Goal: Task Accomplishment & Management: Complete application form

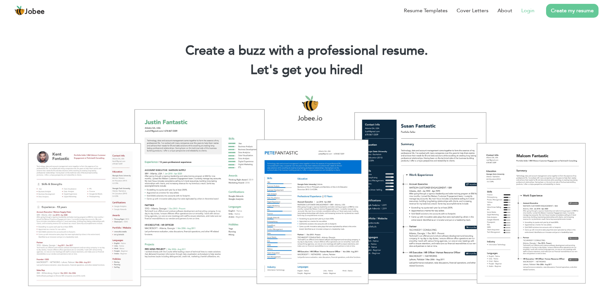
click at [529, 12] on link "Login" at bounding box center [527, 11] width 13 height 8
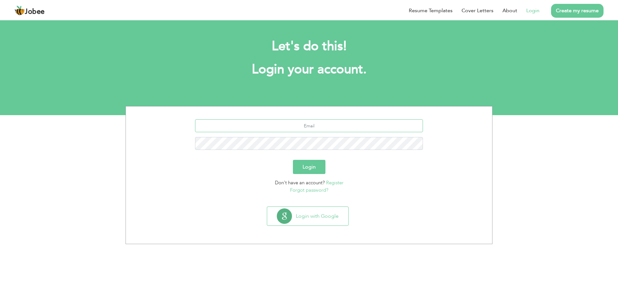
click at [314, 123] on input "text" at bounding box center [309, 125] width 228 height 13
type input "[EMAIL_ADDRESS][DOMAIN_NAME]"
click at [314, 171] on button "Login" at bounding box center [309, 167] width 33 height 14
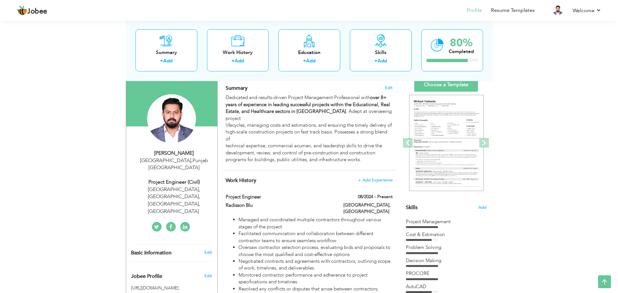
scroll to position [32, 0]
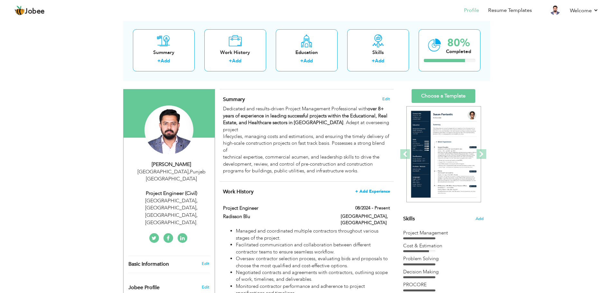
click at [385, 192] on span "+ Add Experience" at bounding box center [372, 191] width 35 height 5
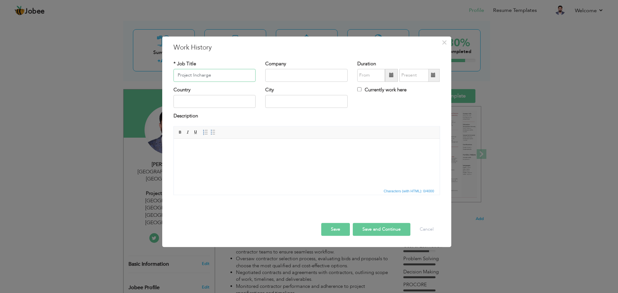
type input "Project Incharge"
click at [312, 77] on input "text" at bounding box center [306, 75] width 82 height 13
click at [336, 77] on input "BWF (Diplomatic Enclave, Isla,a" at bounding box center [306, 75] width 82 height 13
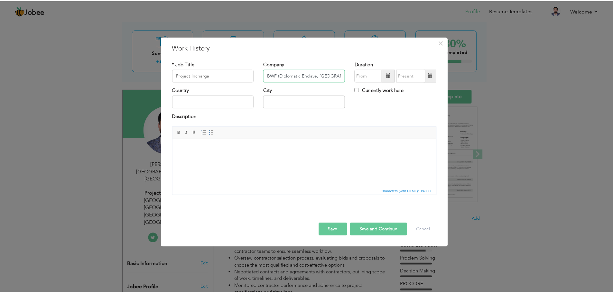
scroll to position [0, 0]
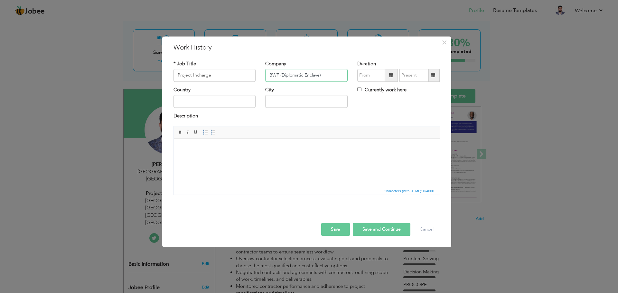
type input "BWF (Diplomatic Enclave)"
click at [204, 96] on input "text" at bounding box center [214, 101] width 82 height 13
type input "[GEOGRAPHIC_DATA]"
click at [192, 149] on body at bounding box center [306, 148] width 253 height 7
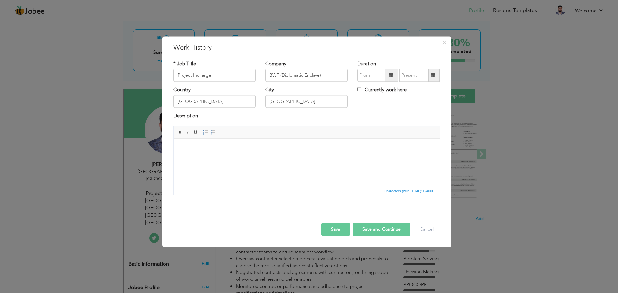
click at [388, 77] on span at bounding box center [391, 75] width 13 height 13
type input "08/2025"
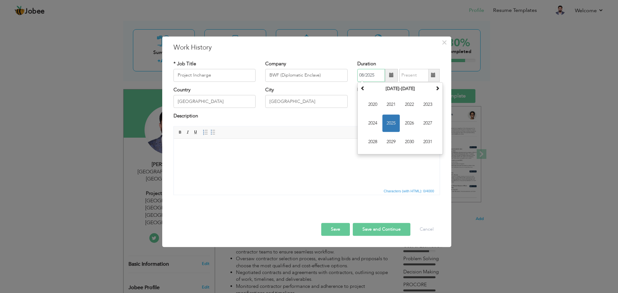
click at [389, 117] on span "2025" at bounding box center [390, 123] width 17 height 17
click at [425, 123] on span "Aug" at bounding box center [427, 123] width 17 height 17
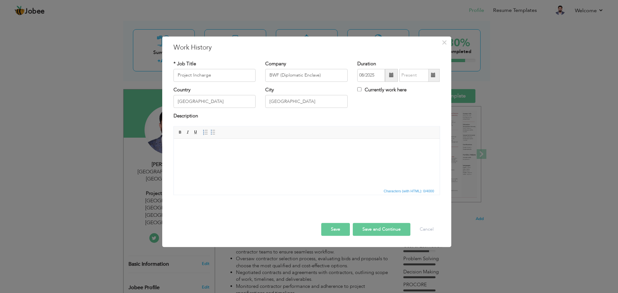
click at [373, 89] on label "Currently work here" at bounding box center [381, 90] width 49 height 7
click at [361, 89] on input "Currently work here" at bounding box center [359, 89] width 4 height 4
checkbox input "true"
click at [339, 232] on button "Save" at bounding box center [335, 229] width 29 height 13
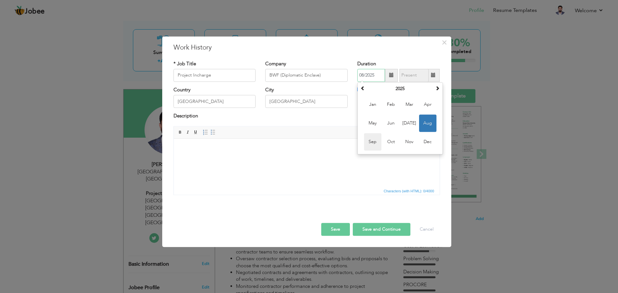
click at [368, 144] on span "Sep" at bounding box center [372, 141] width 17 height 17
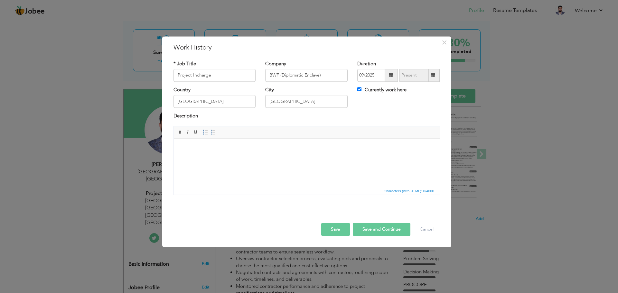
click at [337, 226] on button "Save" at bounding box center [335, 229] width 29 height 13
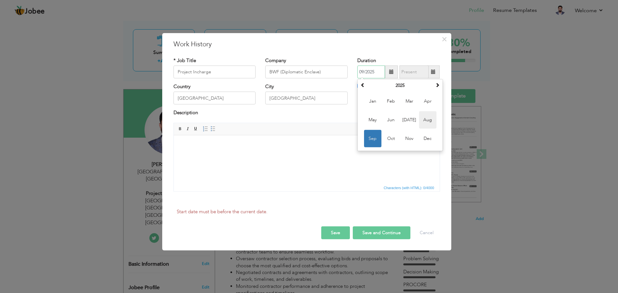
click at [434, 124] on span "Aug" at bounding box center [427, 119] width 17 height 17
type input "08/2025"
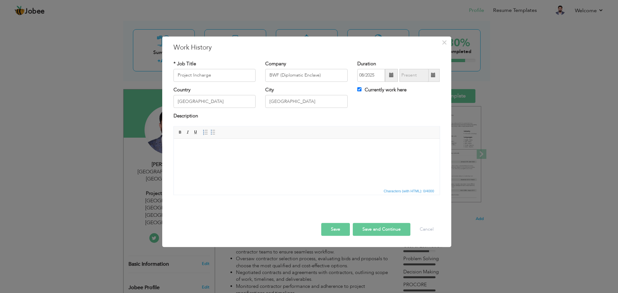
click at [389, 76] on span at bounding box center [391, 75] width 5 height 5
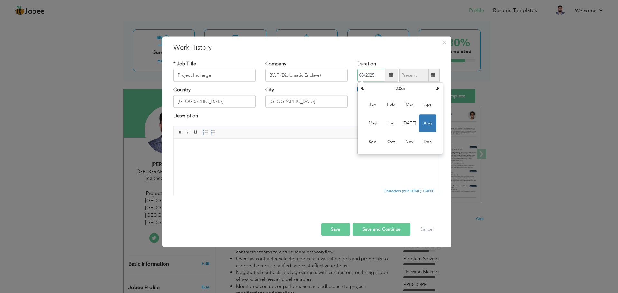
click at [428, 125] on span "Aug" at bounding box center [427, 123] width 17 height 17
click at [346, 235] on button "Save" at bounding box center [335, 229] width 29 height 13
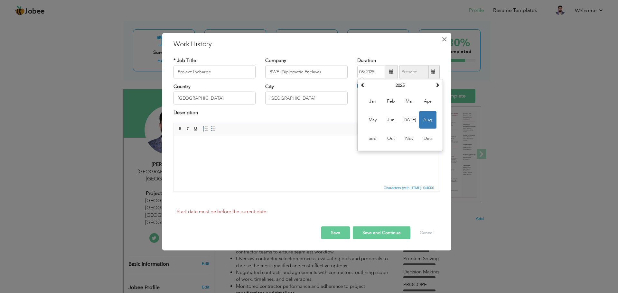
click at [443, 38] on span "×" at bounding box center [444, 39] width 5 height 12
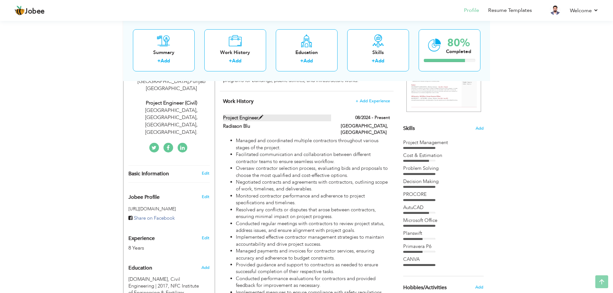
scroll to position [129, 0]
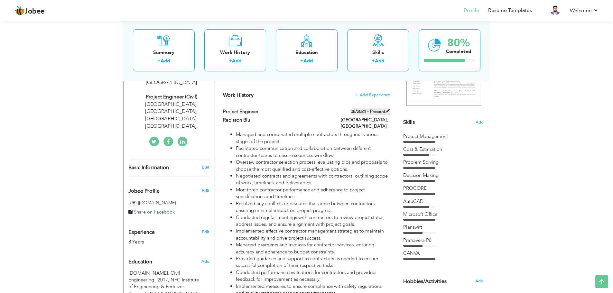
click at [387, 110] on span at bounding box center [388, 111] width 5 height 5
type input "Project Engineer"
type input "Radisson Blu"
type input "08/2024"
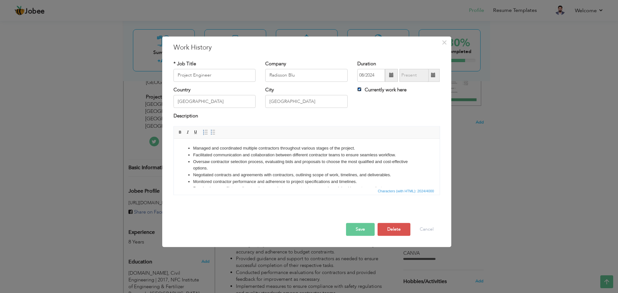
click at [360, 90] on input "Currently work here" at bounding box center [359, 89] width 4 height 4
checkbox input "false"
click at [435, 73] on span at bounding box center [433, 75] width 5 height 5
type input "08/2025"
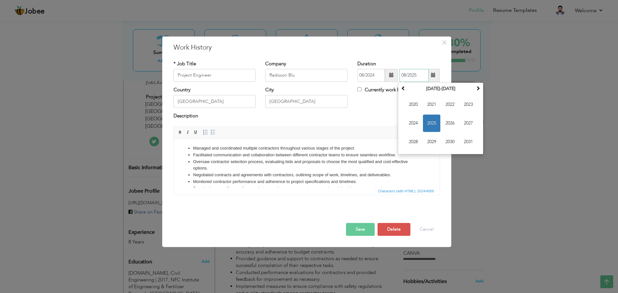
click at [436, 122] on span "2025" at bounding box center [431, 123] width 17 height 17
click at [465, 124] on span "Aug" at bounding box center [468, 123] width 17 height 17
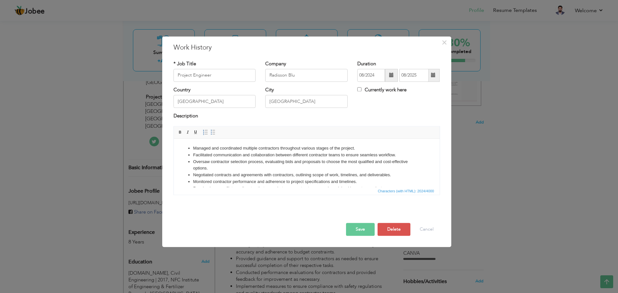
click at [370, 230] on button "Save" at bounding box center [360, 229] width 29 height 13
click at [423, 230] on button "Cancel" at bounding box center [426, 229] width 27 height 13
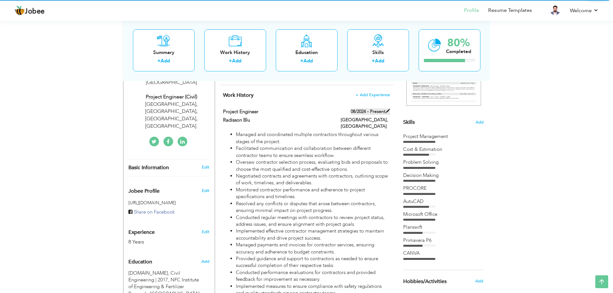
click at [383, 111] on label "08/2024 - Present" at bounding box center [370, 111] width 39 height 6
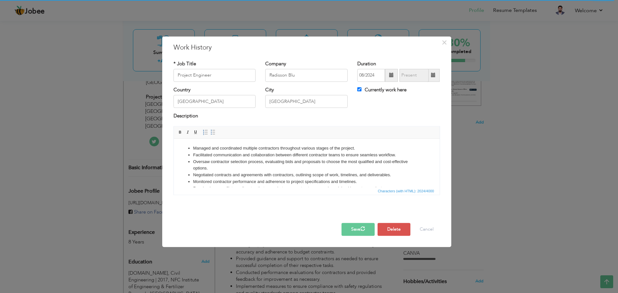
click at [390, 90] on label "Currently work here" at bounding box center [381, 90] width 49 height 7
click at [361, 90] on input "Currently work here" at bounding box center [359, 89] width 4 height 4
checkbox input "false"
click at [419, 77] on input "text" at bounding box center [413, 75] width 29 height 13
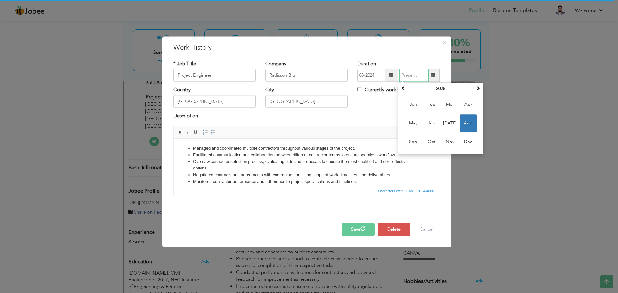
click at [469, 122] on span "Aug" at bounding box center [468, 123] width 17 height 17
type input "08/2025"
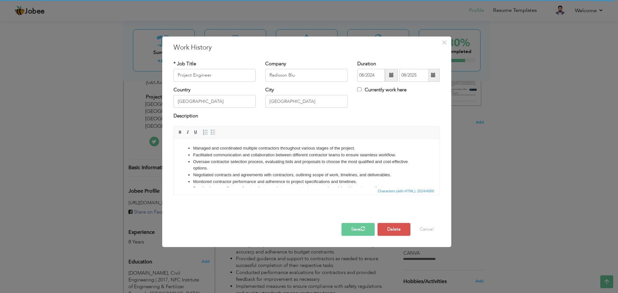
click at [367, 227] on button "Save" at bounding box center [358, 229] width 33 height 13
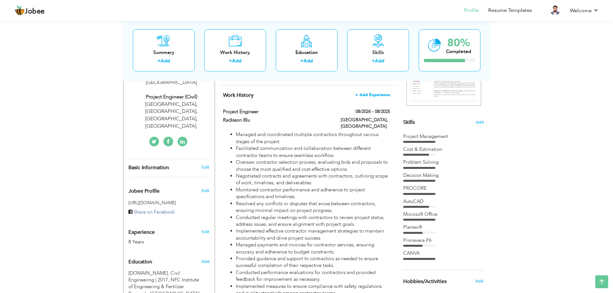
click at [382, 94] on span "+ Add Experience" at bounding box center [372, 95] width 35 height 5
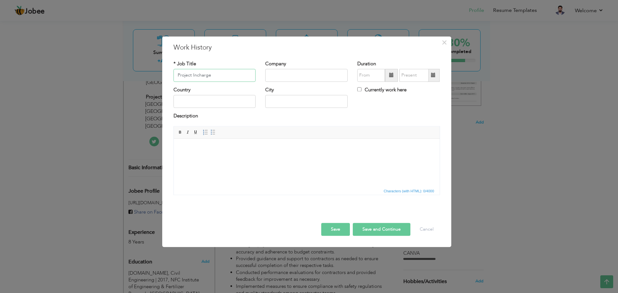
type input "Project Incharge"
click at [271, 74] on input "text" at bounding box center [306, 75] width 82 height 13
type input "BWF (Diplomatic Enclave)"
click at [251, 98] on input "text" at bounding box center [214, 101] width 82 height 13
type input "[GEOGRAPHIC_DATA]"
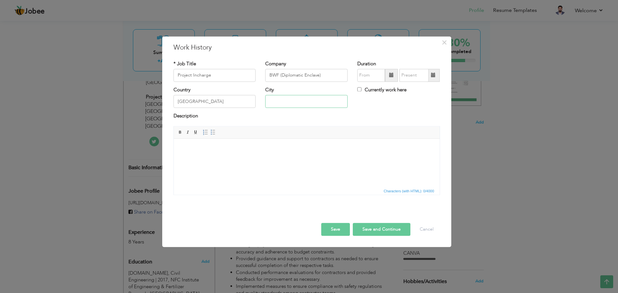
type input "[GEOGRAPHIC_DATA]"
click at [215, 151] on body at bounding box center [306, 148] width 253 height 7
click at [389, 78] on span at bounding box center [391, 75] width 5 height 5
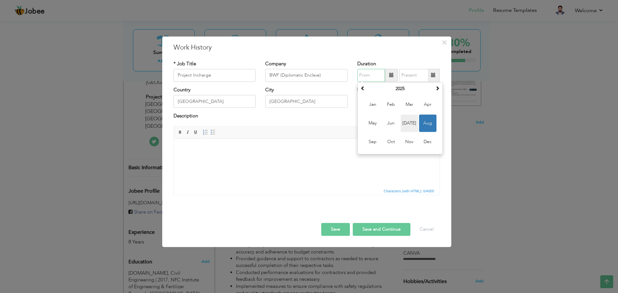
click at [414, 121] on span "[DATE]" at bounding box center [409, 123] width 17 height 17
type input "07/2025"
click at [396, 91] on label "Currently work here" at bounding box center [381, 90] width 49 height 7
click at [361, 91] on input "Currently work here" at bounding box center [359, 89] width 4 height 4
checkbox input "true"
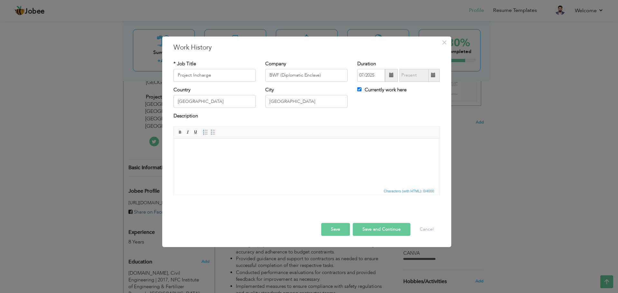
click at [338, 226] on button "Save" at bounding box center [335, 229] width 29 height 13
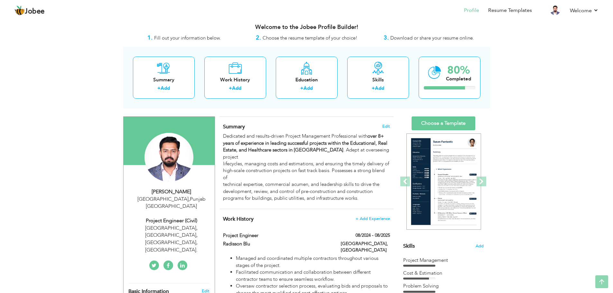
scroll to position [0, 0]
